Goal: Check status: Check status

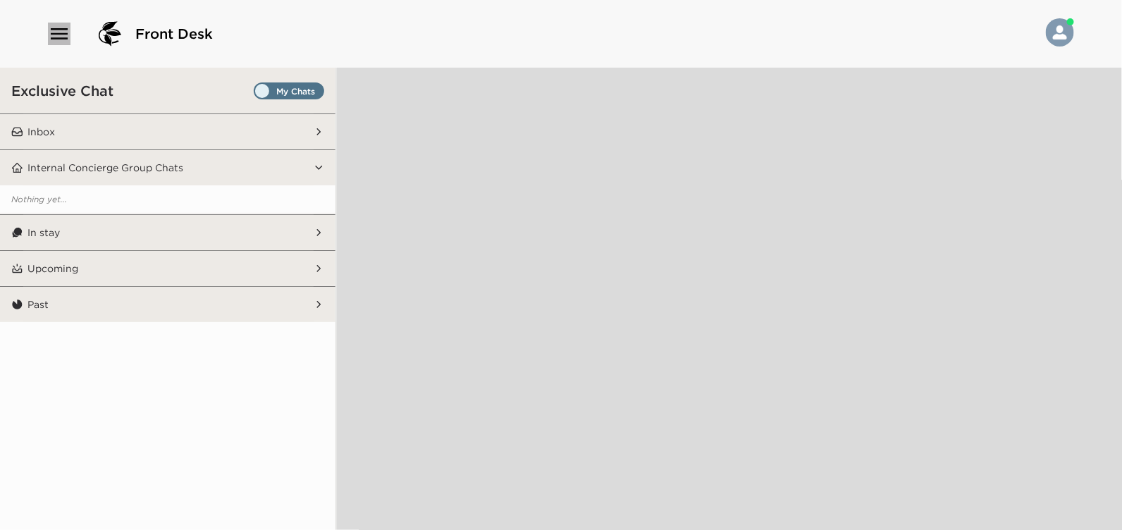
click at [61, 29] on icon "button" at bounding box center [59, 34] width 23 height 23
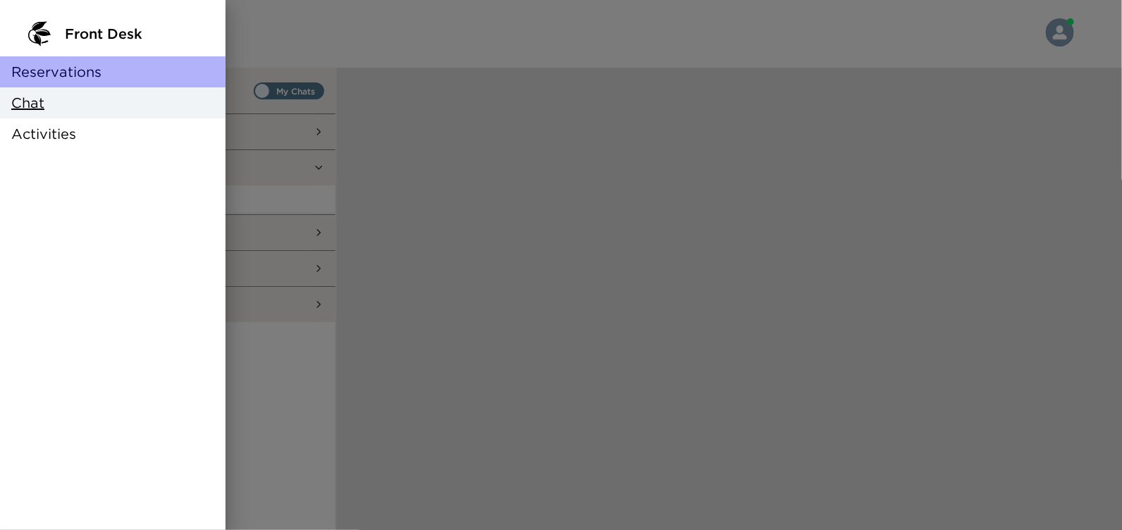
click at [61, 78] on span "Reservations" at bounding box center [56, 72] width 90 height 20
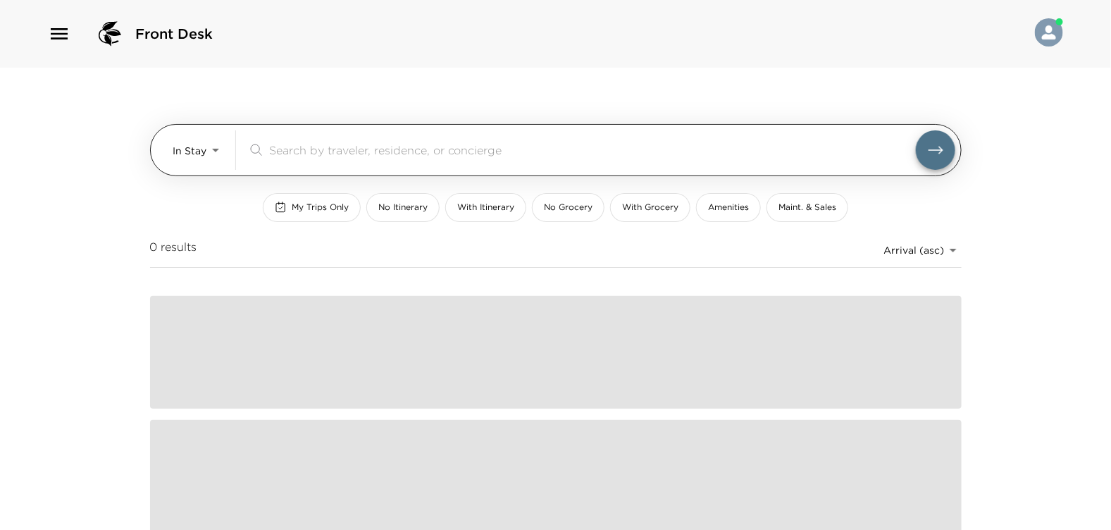
click at [216, 150] on body "Front Desk In Stay In-Stay ​ My Trips Only No Itinerary With Itinerary No Groce…" at bounding box center [555, 265] width 1111 height 530
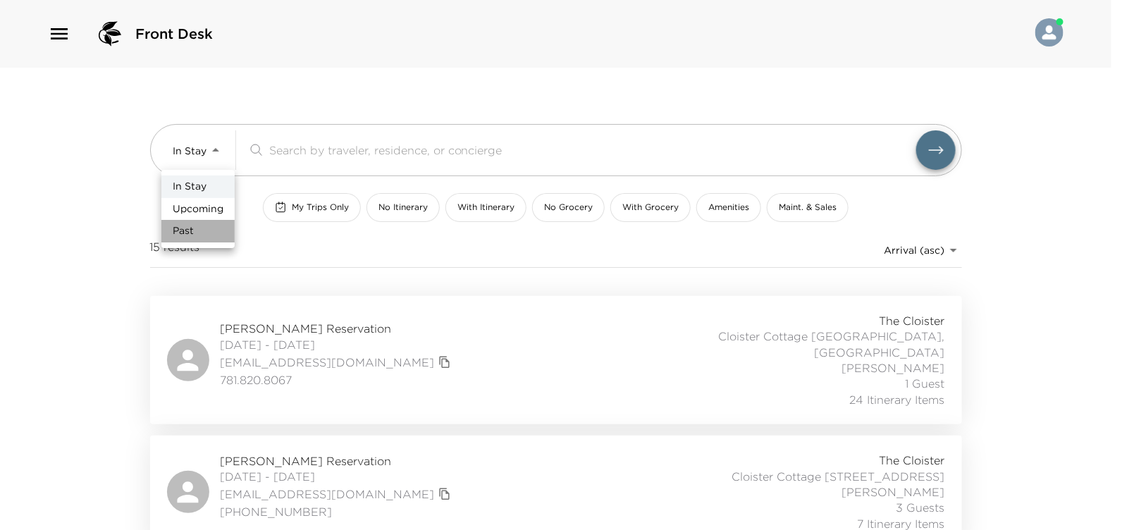
click at [186, 235] on span "Past" at bounding box center [183, 231] width 21 height 14
type input "Past"
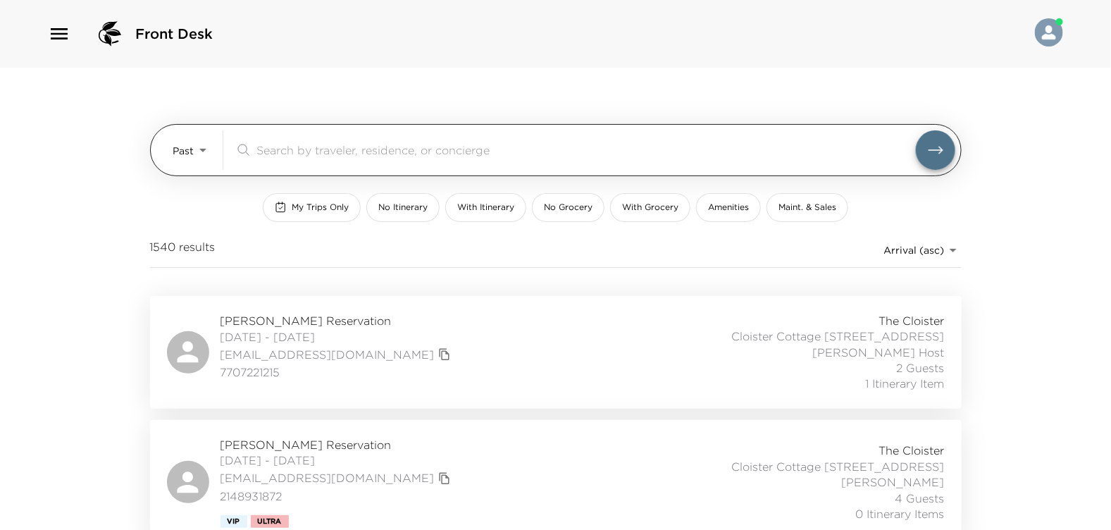
click at [271, 145] on input "search" at bounding box center [587, 150] width 660 height 16
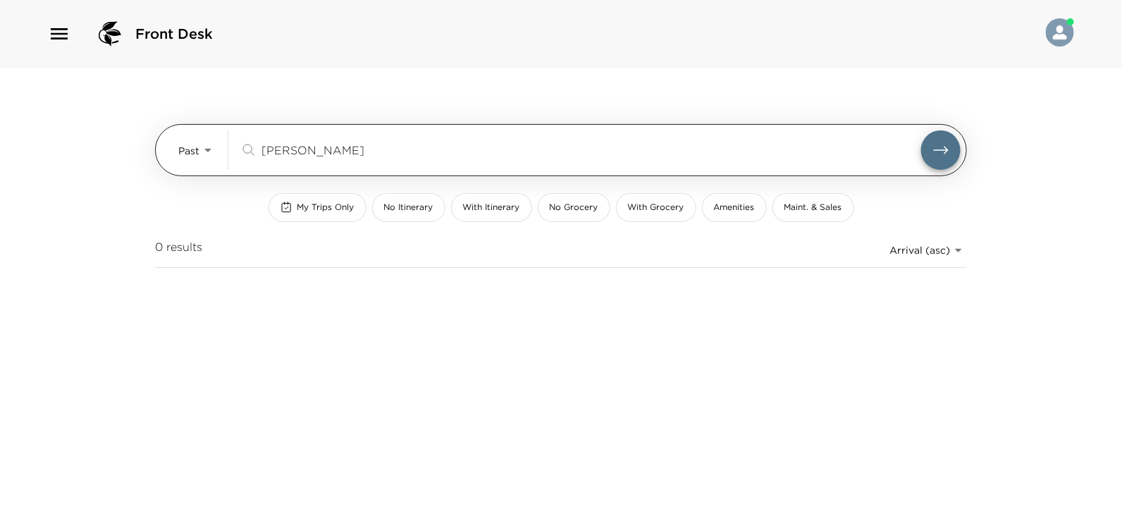
click at [938, 149] on icon "submit" at bounding box center [940, 150] width 17 height 17
click at [276, 152] on input "m. bell" at bounding box center [591, 150] width 660 height 16
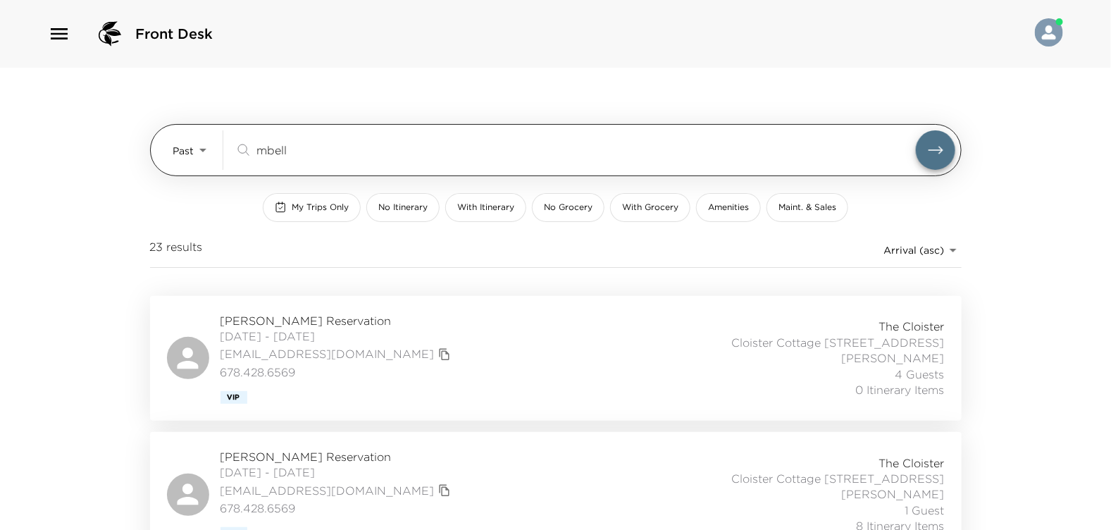
type input "bell"
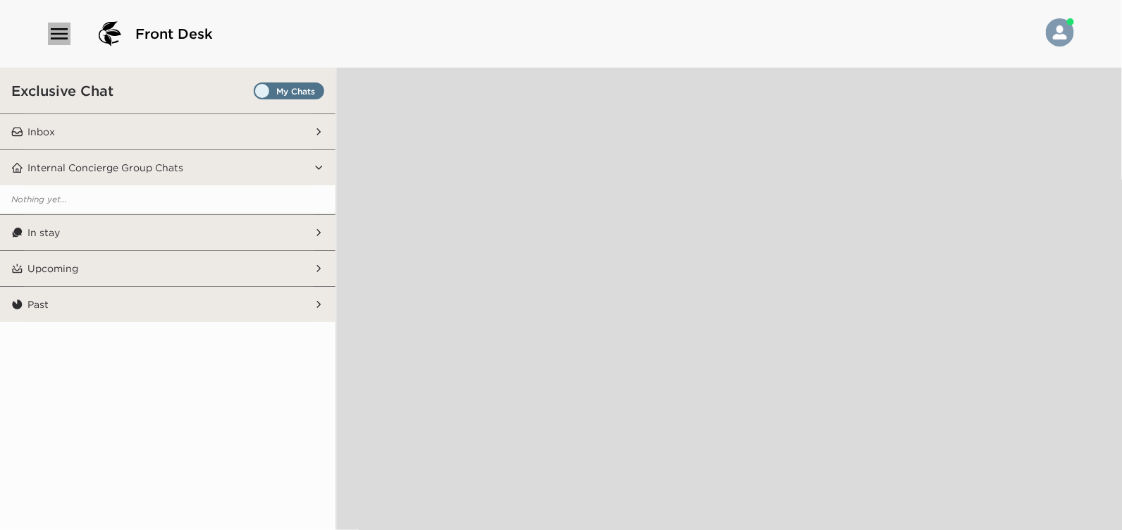
click at [59, 32] on icon "button" at bounding box center [59, 33] width 17 height 11
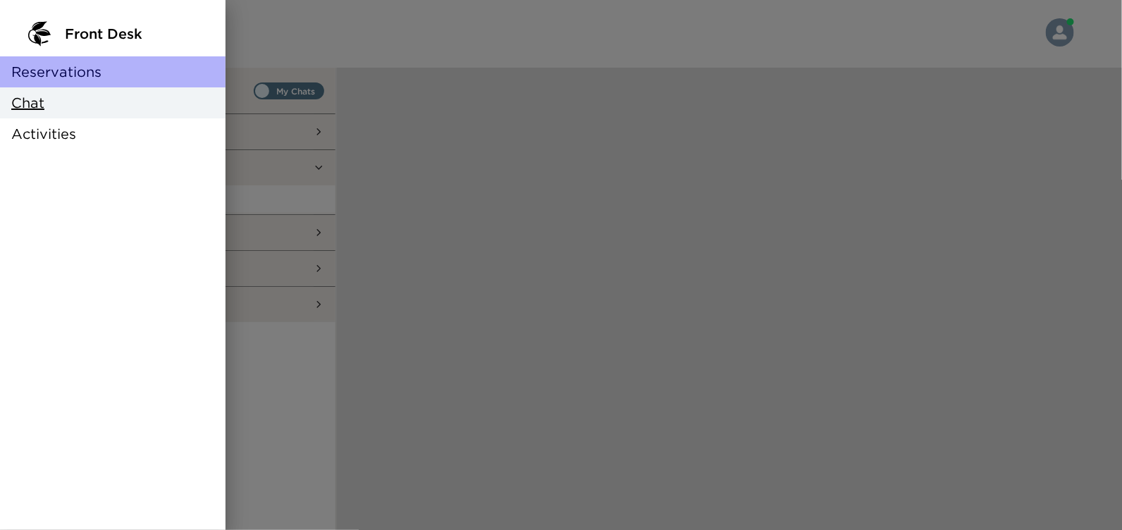
click at [67, 69] on span "Reservations" at bounding box center [56, 72] width 90 height 20
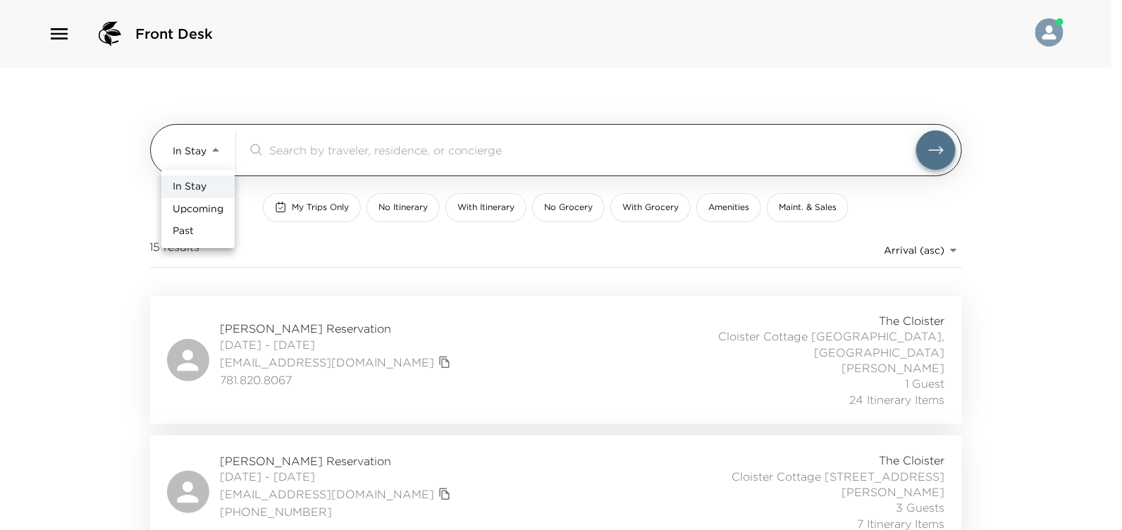
click at [214, 152] on body "Front Desk In Stay In-Stay ​ My Trips Only No Itinerary With Itinerary No Groce…" at bounding box center [561, 265] width 1122 height 530
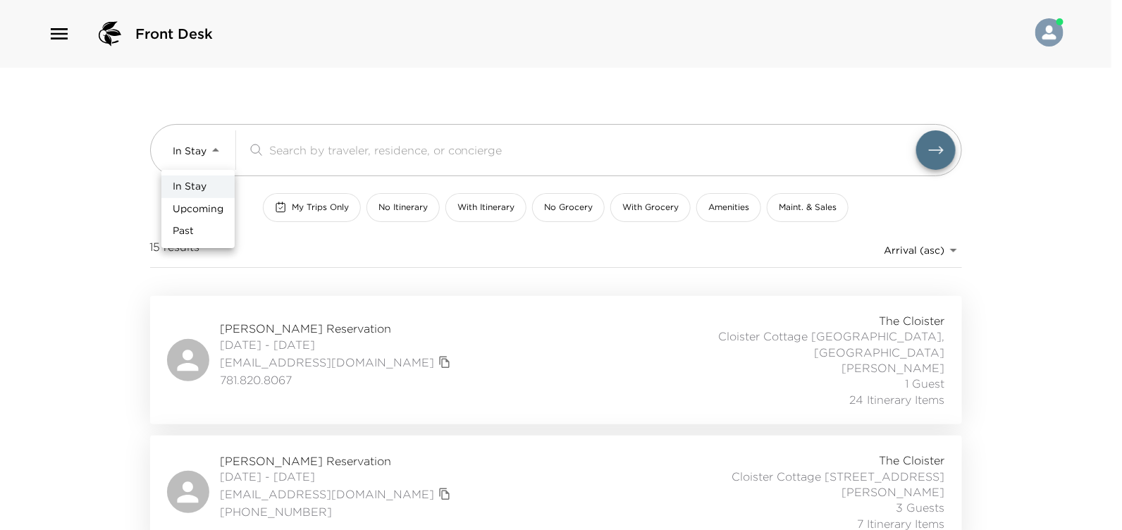
click at [186, 231] on span "Past" at bounding box center [183, 231] width 21 height 14
type input "Past"
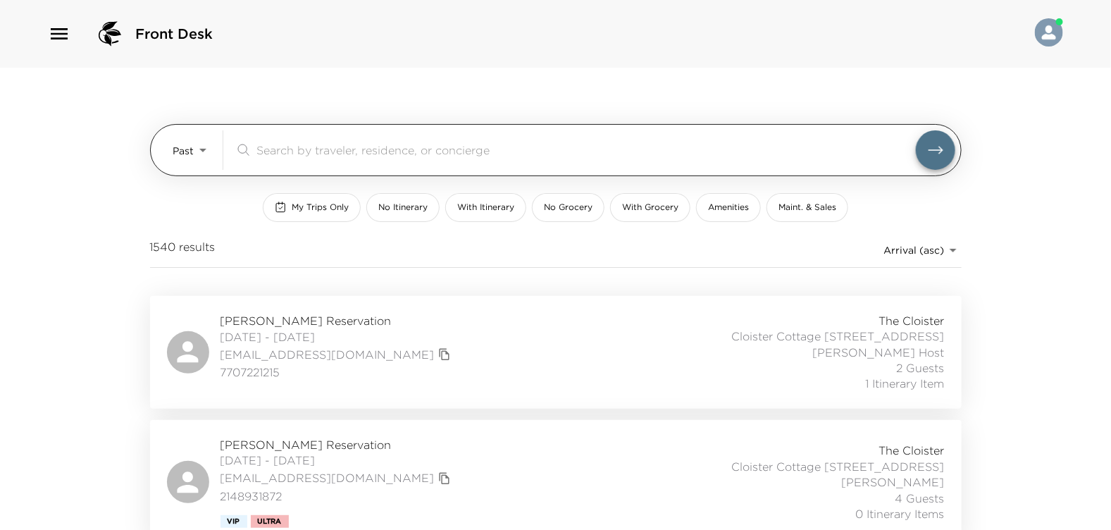
click at [273, 152] on input "search" at bounding box center [587, 150] width 660 height 16
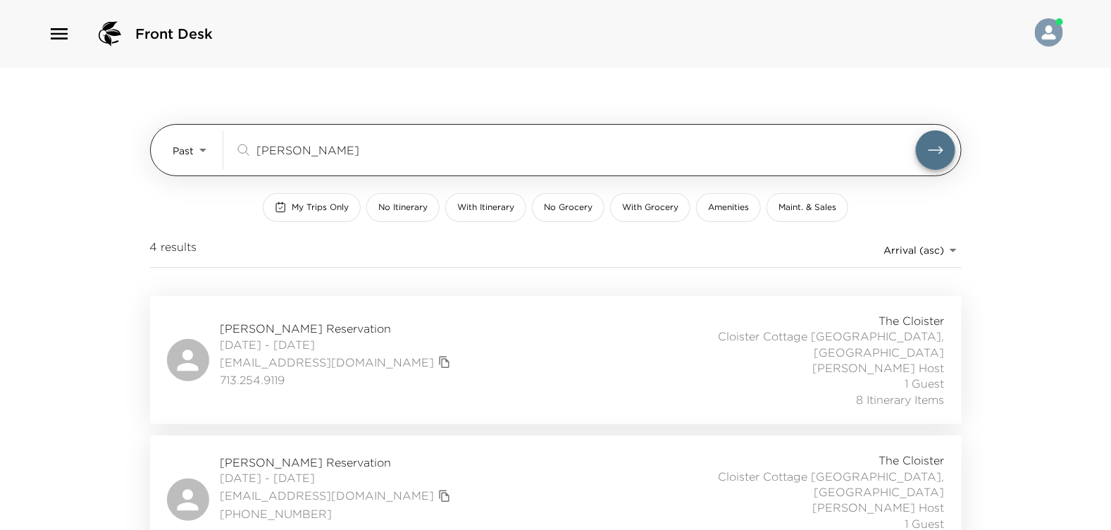
type input "[PERSON_NAME]"
click at [916, 130] on button "submit" at bounding box center [935, 149] width 39 height 39
click at [939, 147] on icon "submit" at bounding box center [935, 150] width 15 height 8
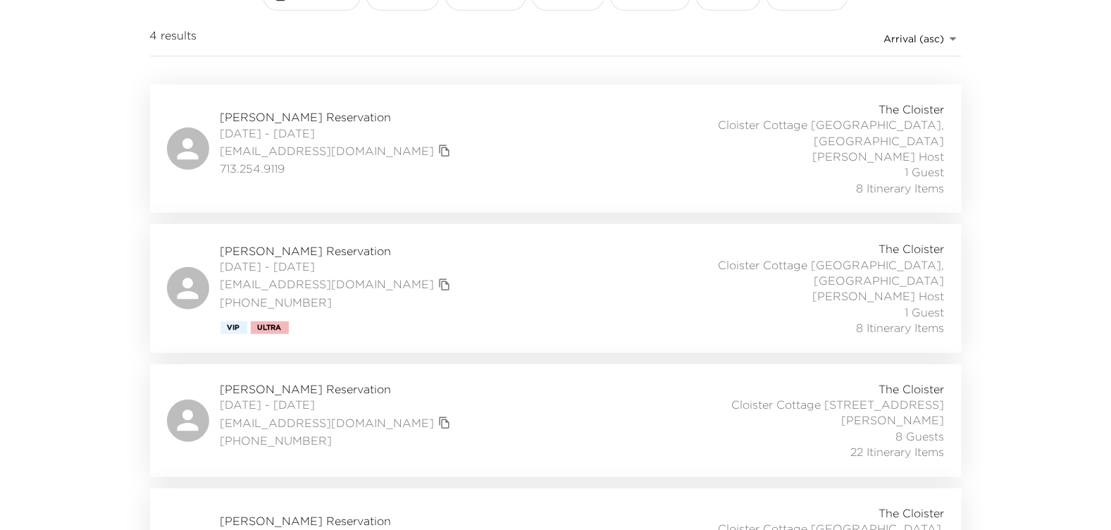
scroll to position [261, 0]
